Goal: Find specific page/section: Find specific page/section

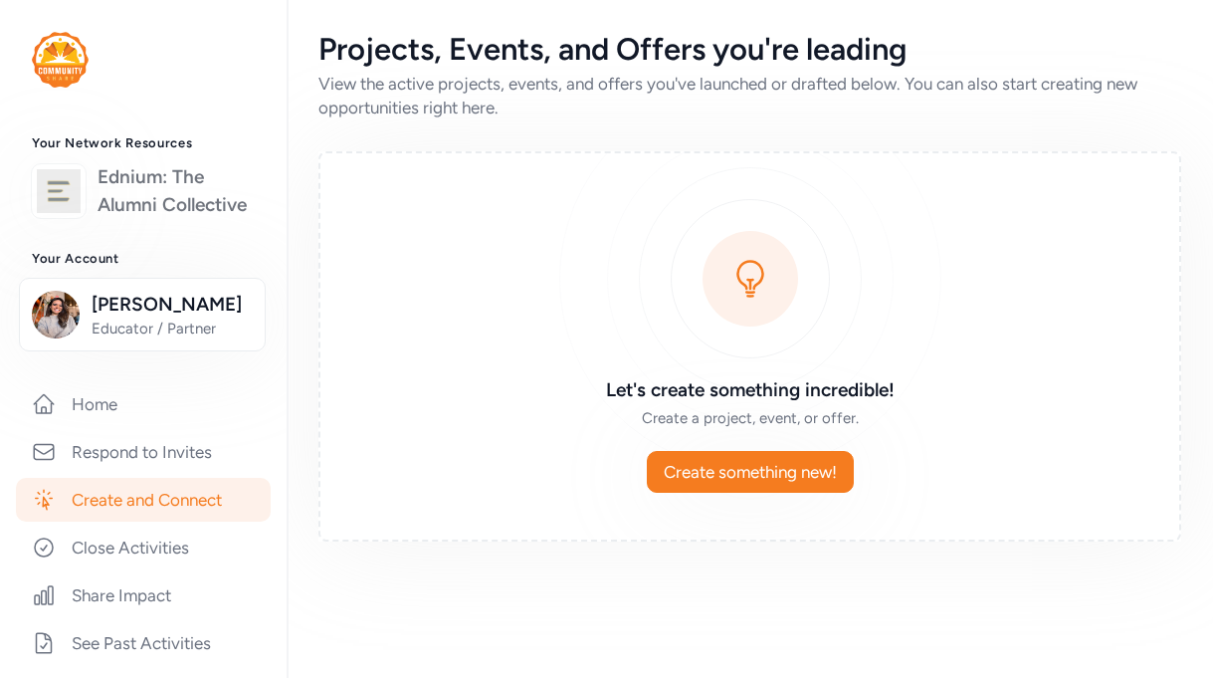
click at [131, 190] on link "Ednium: The Alumni Collective" at bounding box center [176, 191] width 157 height 56
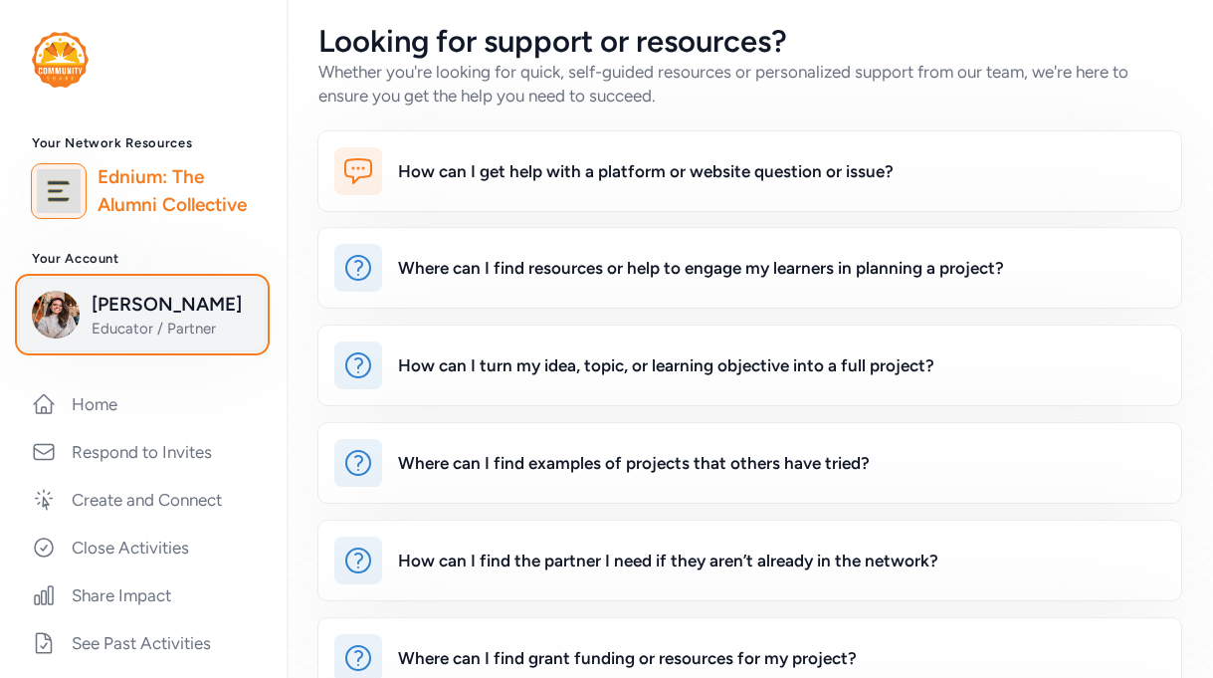
click at [115, 319] on span "Educator / Partner" at bounding box center [172, 329] width 161 height 20
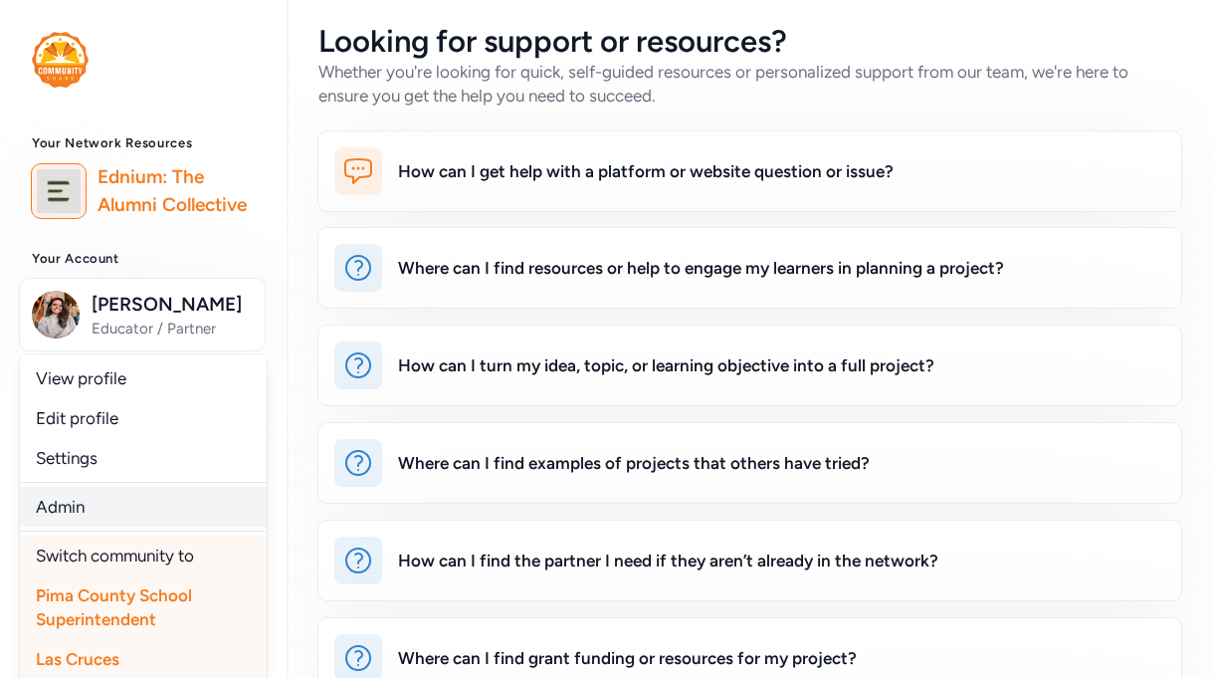
click at [112, 503] on link "Admin" at bounding box center [143, 507] width 247 height 40
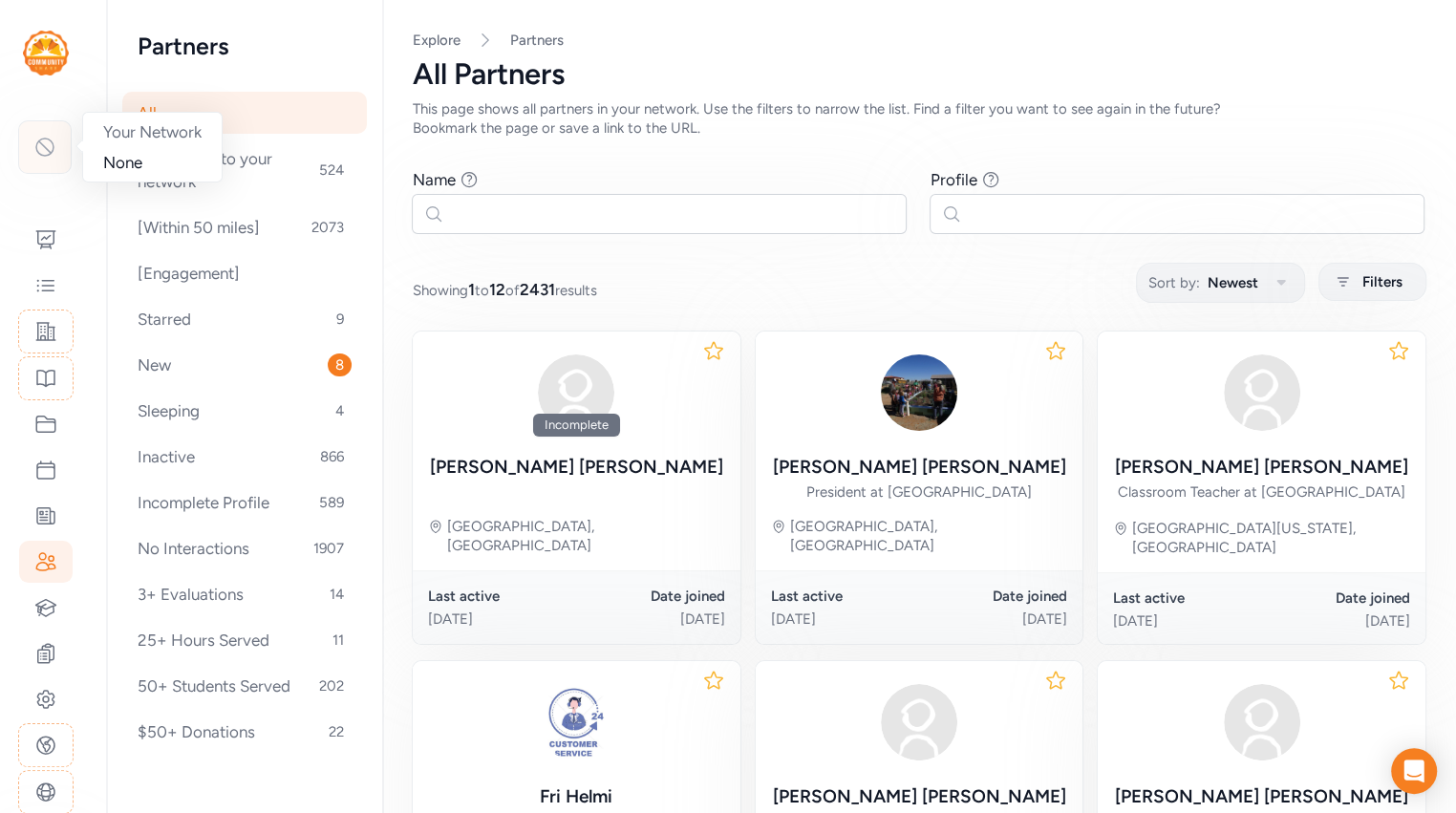
click at [38, 155] on icon at bounding box center [45, 147] width 23 height 23
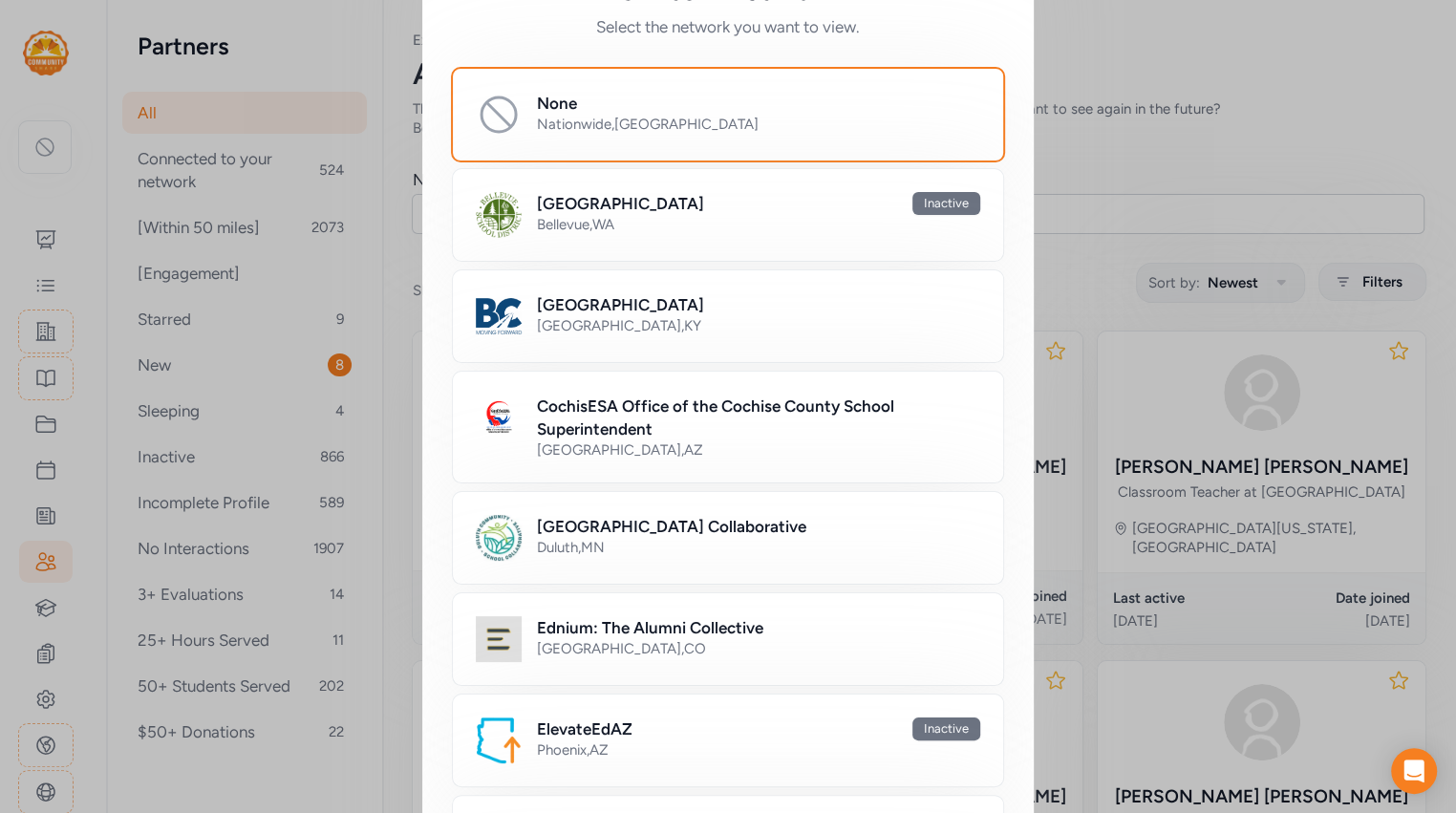
scroll to position [86, 0]
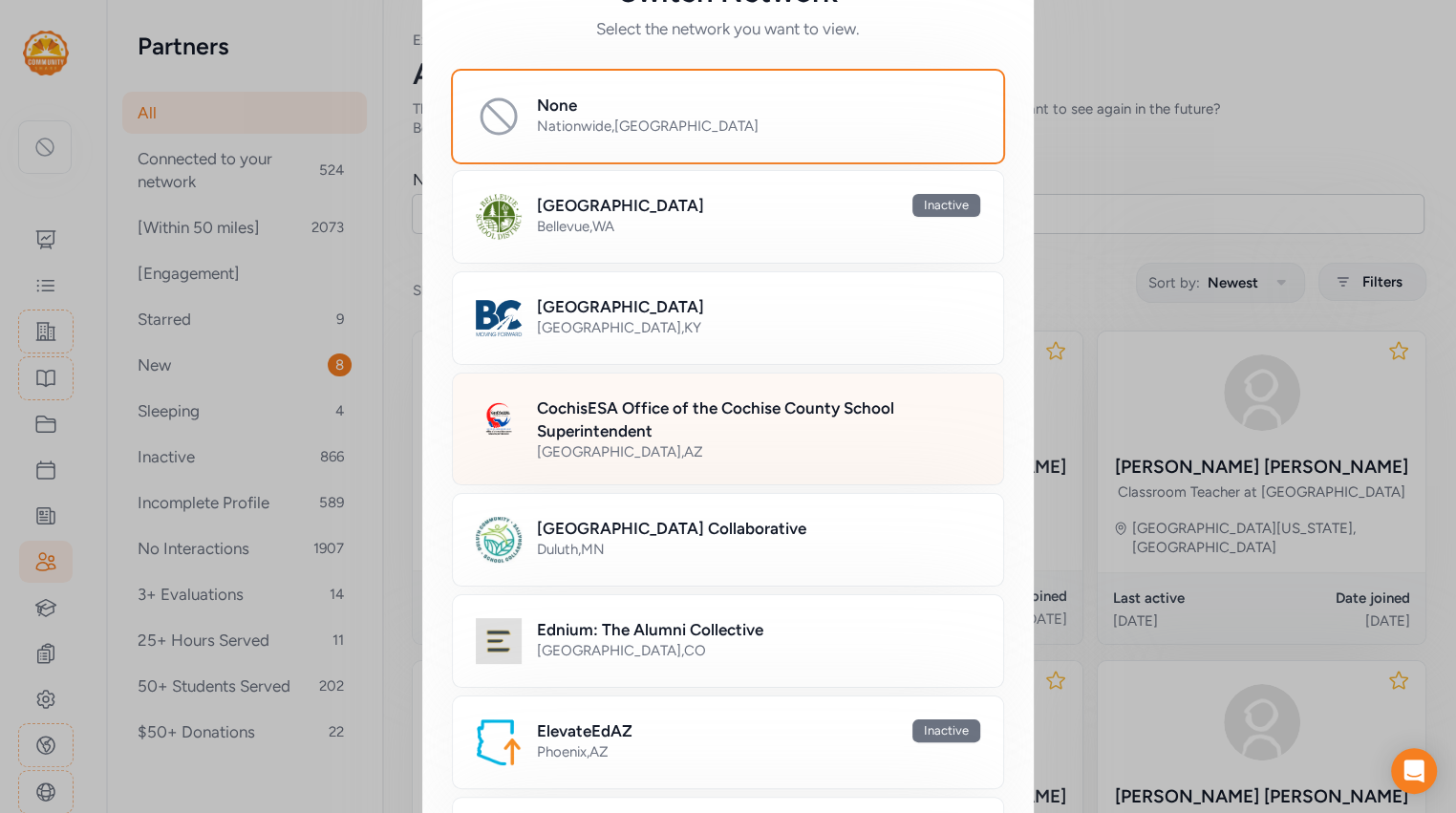
click at [704, 412] on h2 "CochisESA Office of the Cochise County School Superintendent" at bounding box center [758, 419] width 443 height 46
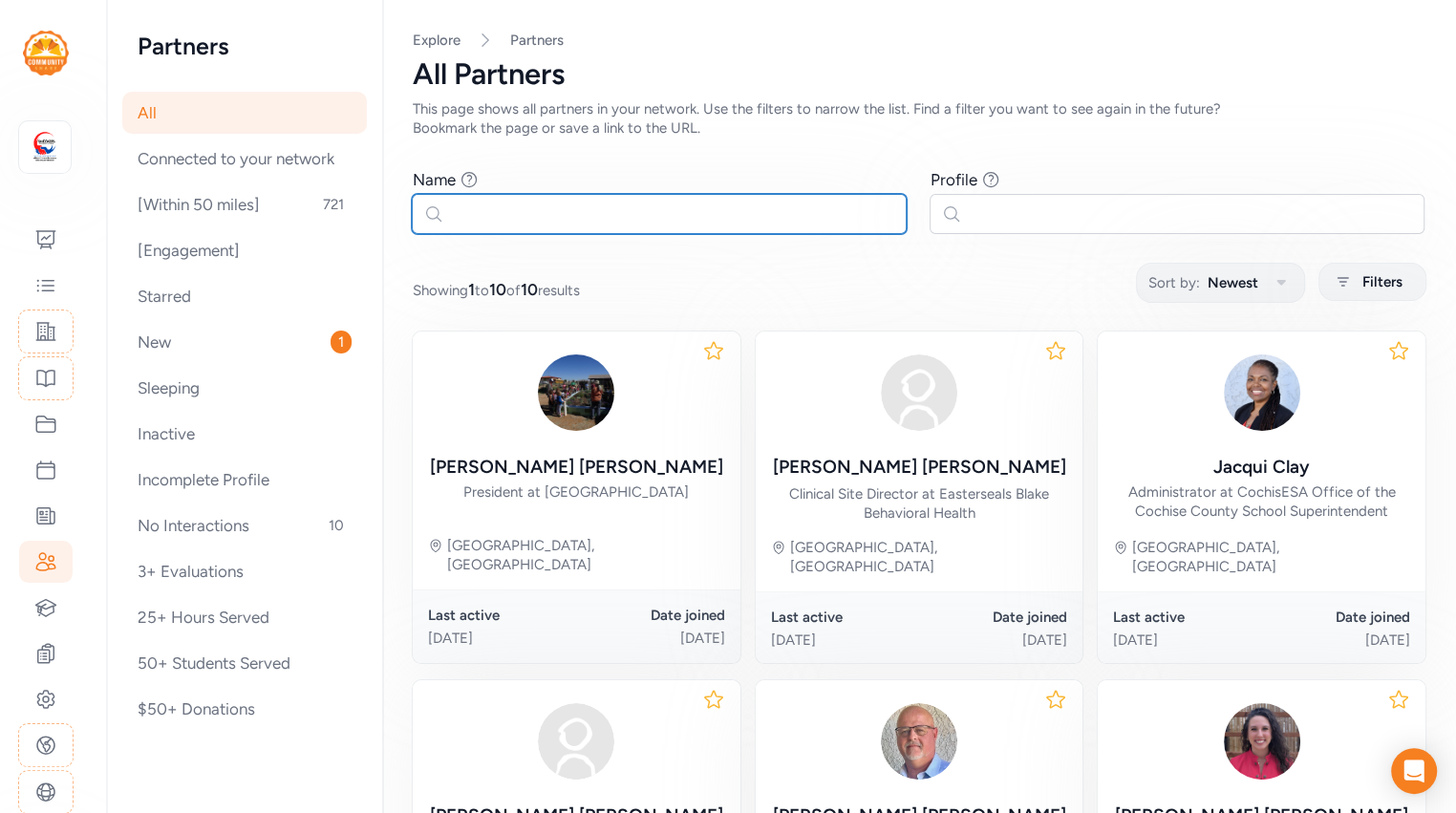
click at [590, 224] on input "text" at bounding box center [659, 214] width 495 height 40
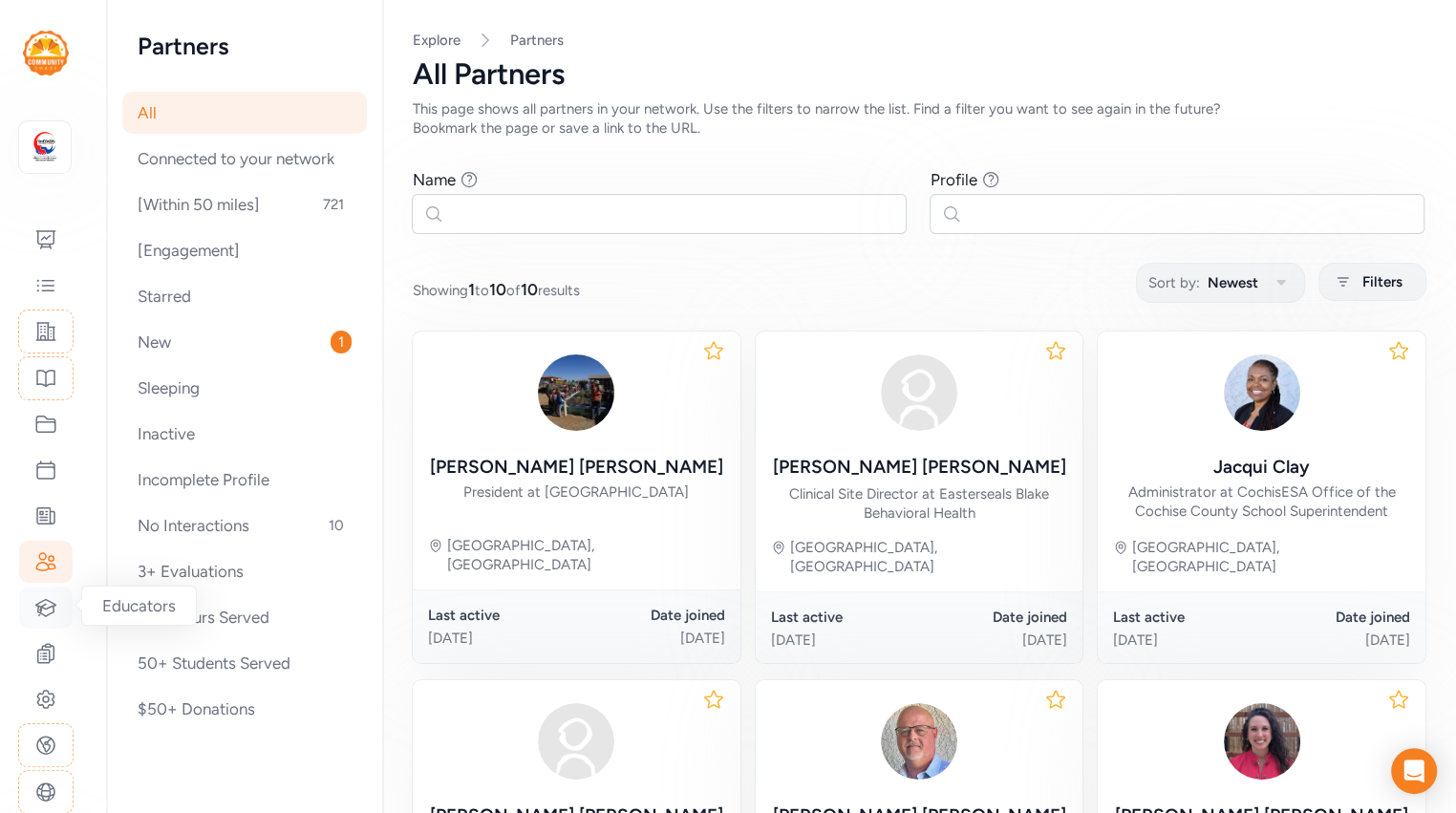
click at [54, 606] on icon at bounding box center [46, 607] width 20 height 16
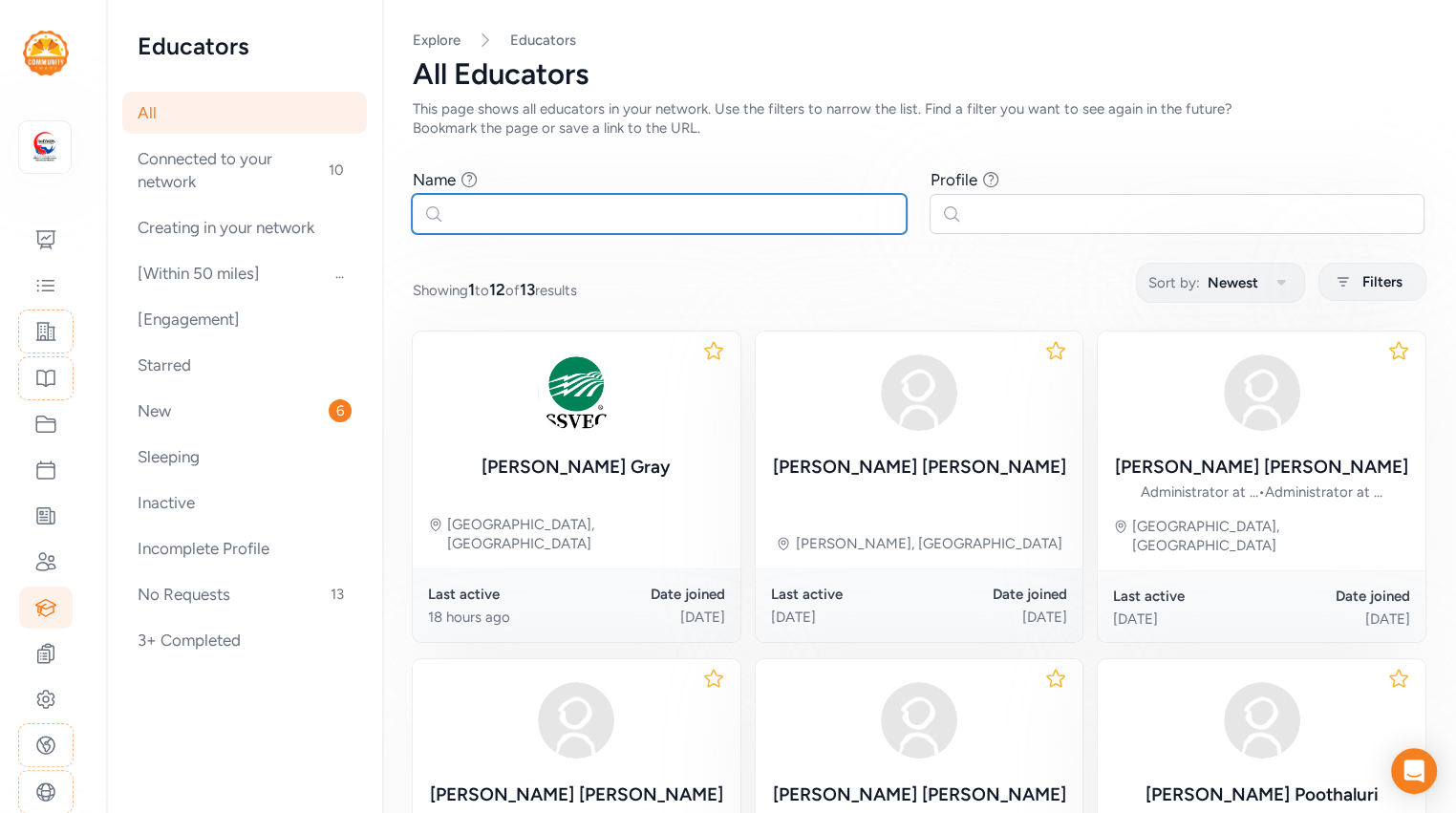
click at [584, 219] on input "text" at bounding box center [659, 214] width 495 height 40
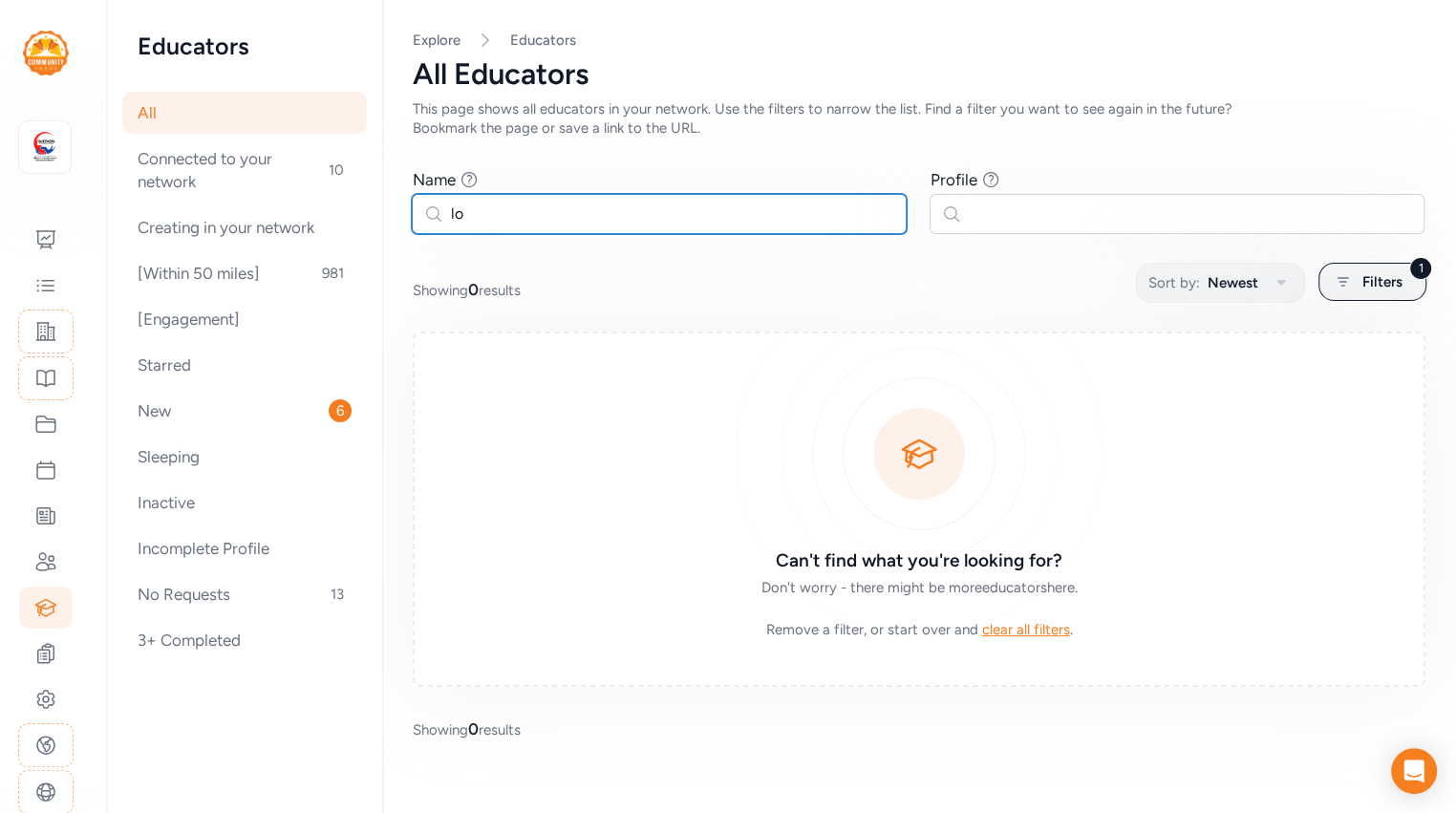
type input "l"
